Goal: Information Seeking & Learning: Learn about a topic

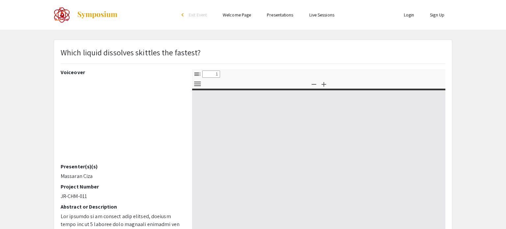
select select "custom"
type input "0"
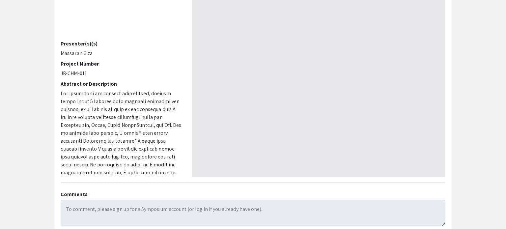
select select "auto"
type input "1"
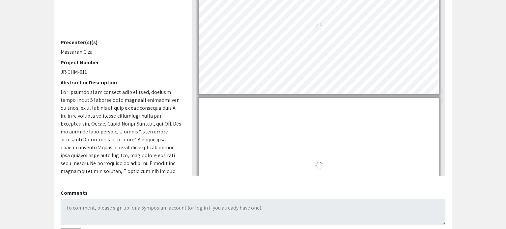
select select "auto"
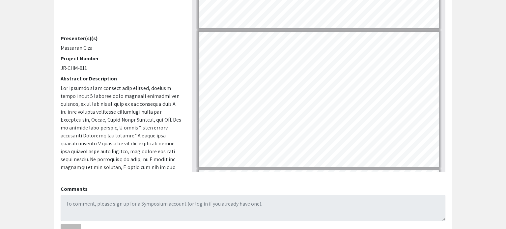
scroll to position [44, 0]
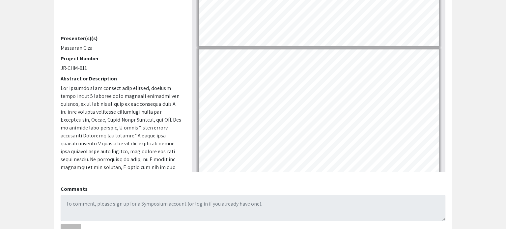
type input "2"
select select "custom"
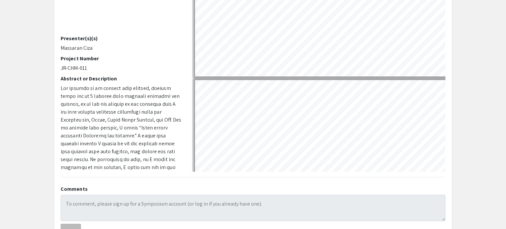
type input "1"
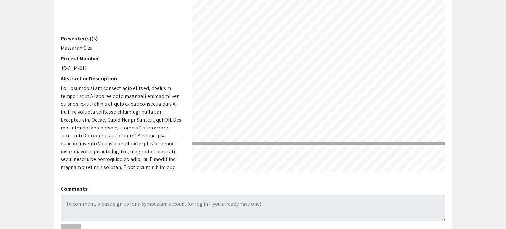
select select "custom"
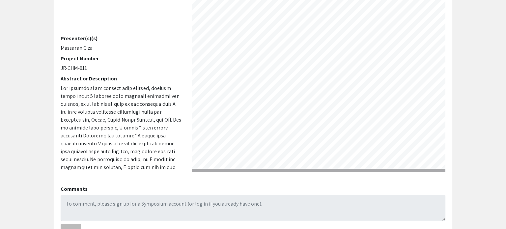
scroll to position [0, 115]
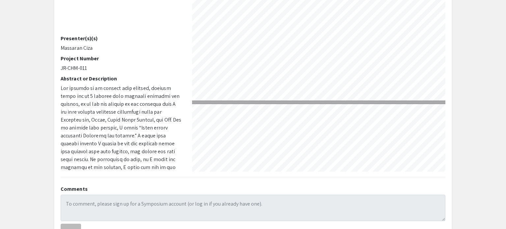
type input "2"
select select "custom"
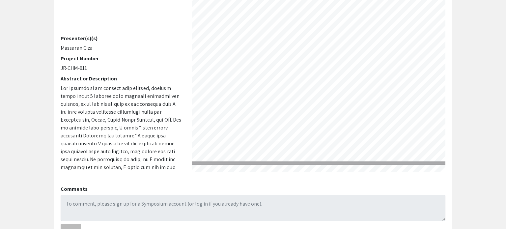
scroll to position [225, 37]
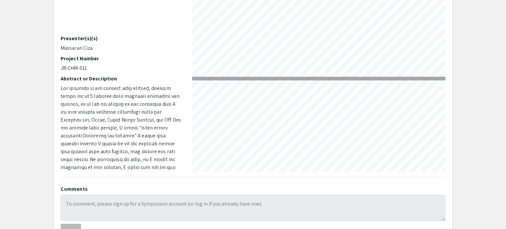
type input "3"
select select "custom"
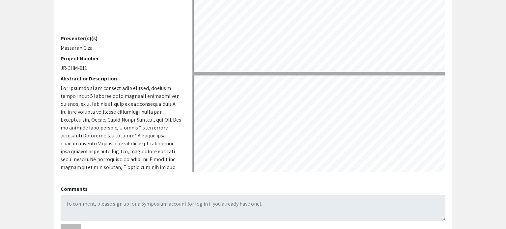
type input "4"
select select "custom"
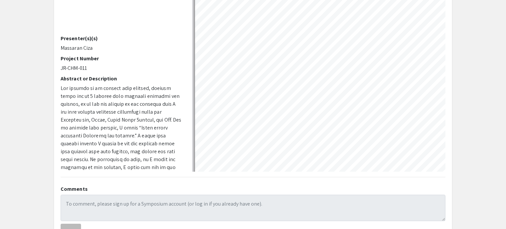
scroll to position [630, 0]
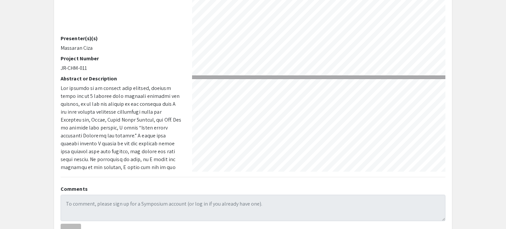
type input "5"
select select "custom"
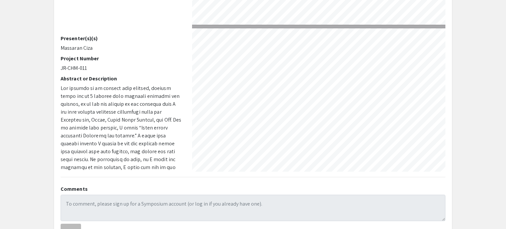
scroll to position [802, 52]
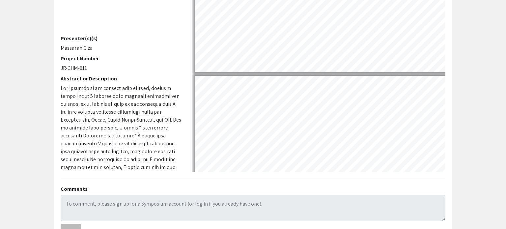
type input "6"
select select "custom"
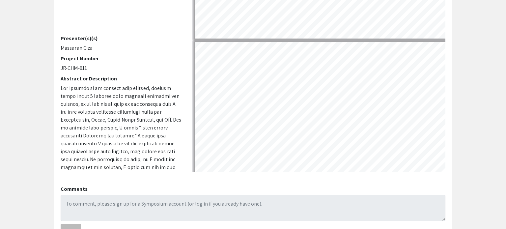
scroll to position [999, 0]
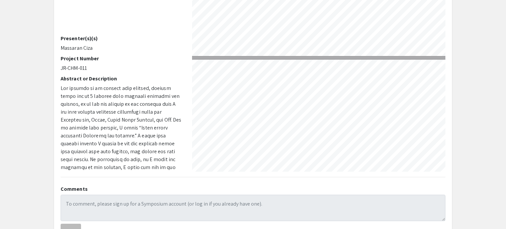
type input "5"
select select "custom"
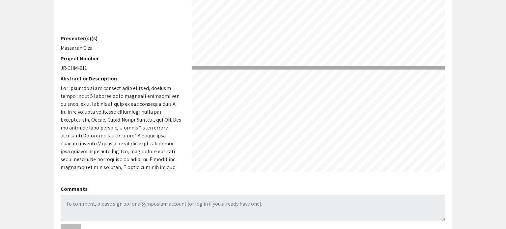
type input "6"
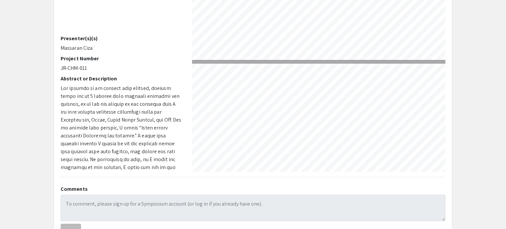
select select "custom"
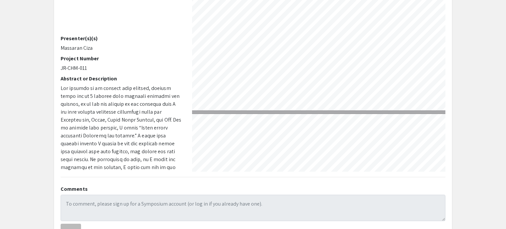
scroll to position [1145, 12]
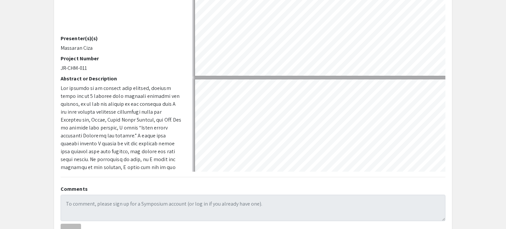
type input "7"
select select "custom"
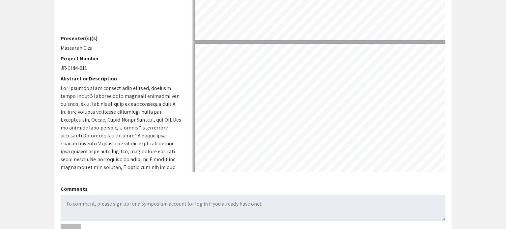
type input "6"
select select "custom"
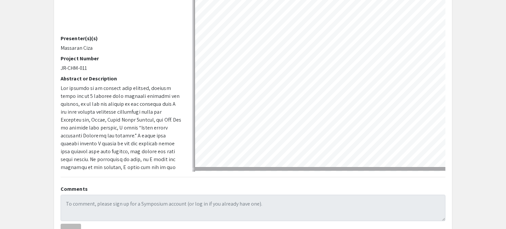
type input "5"
select select "custom"
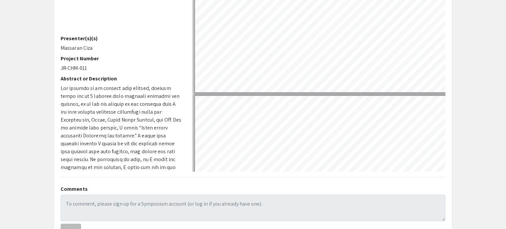
type input "4"
select select "custom"
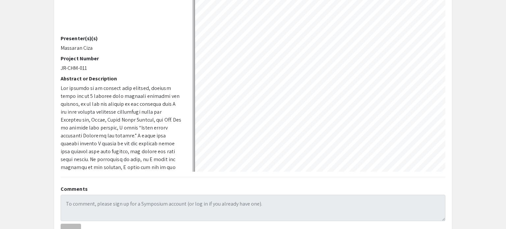
type input "3"
select select "custom"
type input "2"
select select "custom"
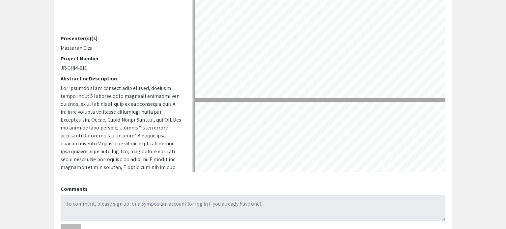
scroll to position [281, 0]
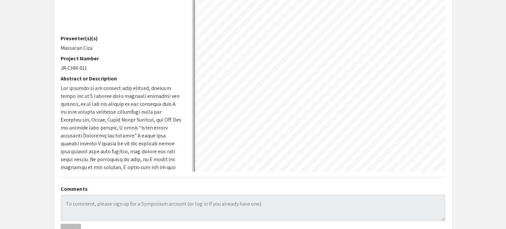
type input "1"
select select "custom"
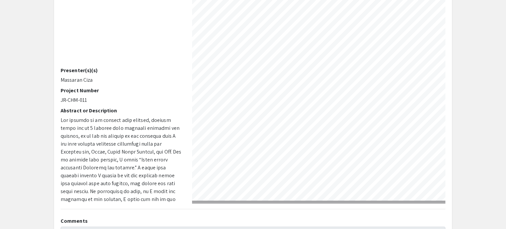
scroll to position [0, 57]
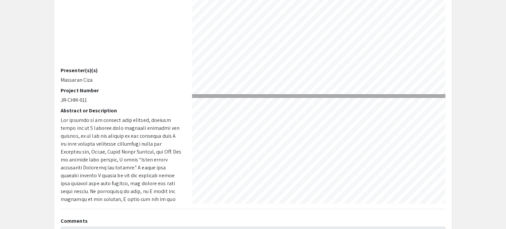
type input "2"
select select "custom"
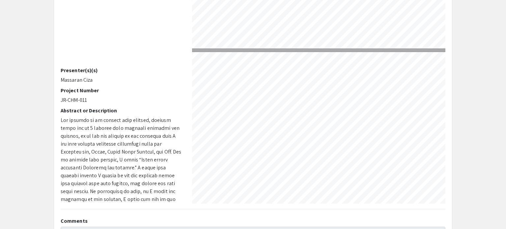
scroll to position [152, 71]
type input "1"
select select "1"
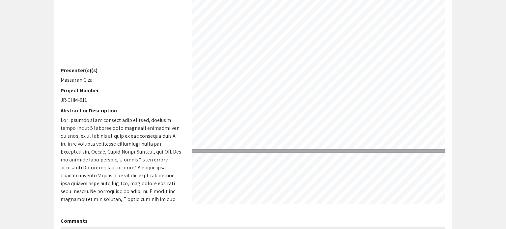
scroll to position [557, 46]
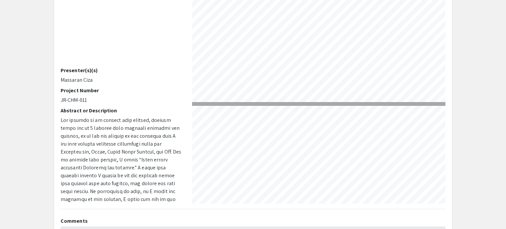
type input "8"
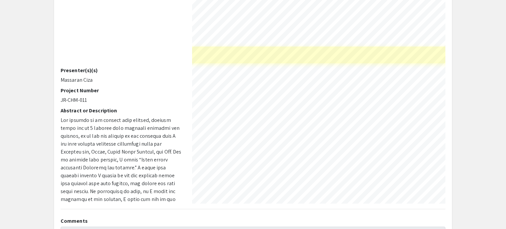
scroll to position [1681, 68]
click at [347, 50] on link "Page 8" at bounding box center [330, 54] width 340 height 17
